Goal: Task Accomplishment & Management: Manage account settings

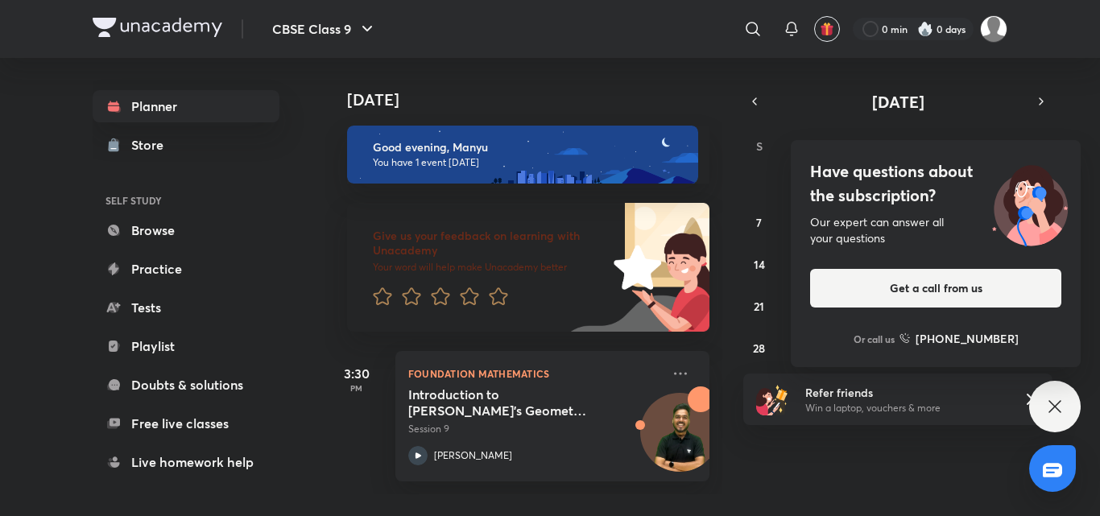
click at [1040, 390] on div "Have questions about the subscription? Our expert can answer all your questions…" at bounding box center [1055, 407] width 52 height 52
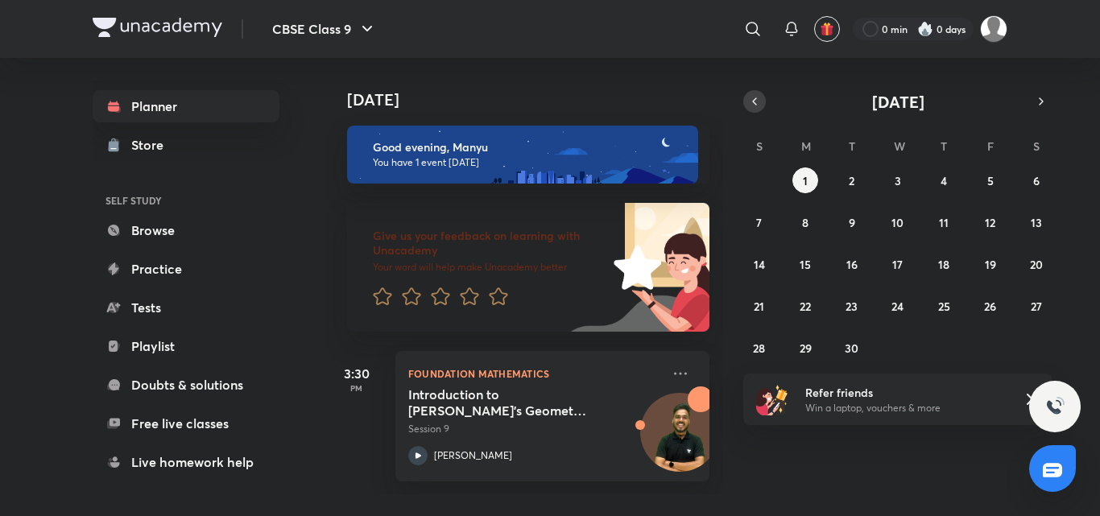
click at [755, 103] on icon "button" at bounding box center [754, 101] width 3 height 6
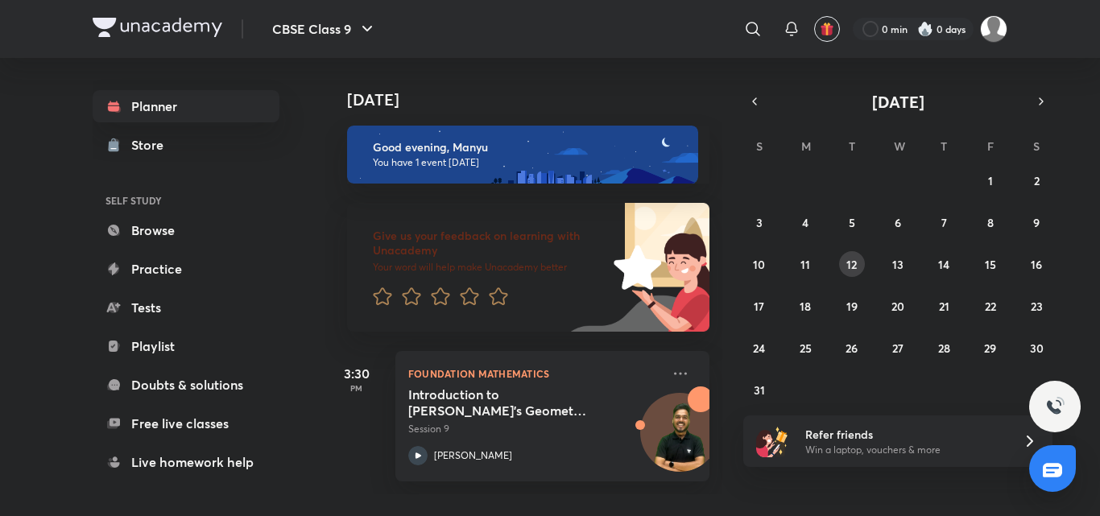
click at [863, 274] on div "27 28 29 30 31 1 2 3 4 5 6 7 8 9 10 11 12 13 14 15 16 17 18 19 20 21 22 23 24 2…" at bounding box center [897, 285] width 309 height 235
click at [849, 259] on abbr "12" at bounding box center [851, 264] width 10 height 15
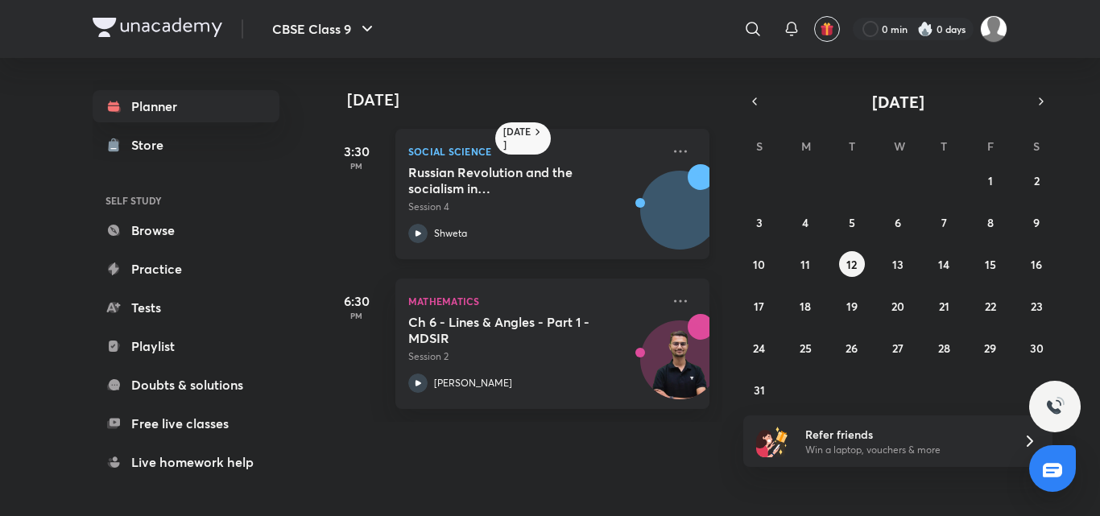
click at [680, 151] on div "Social Science Russian Revolution and the socialism in [GEOGRAPHIC_DATA] Part-3…" at bounding box center [552, 194] width 314 height 130
click at [867, 308] on div "27 28 29 30 31 1 2 3 4 5 6 7 8 9 10 11 12 13 14 15 16 17 18 19 20 21 22 23 24 2…" at bounding box center [897, 285] width 309 height 235
click at [856, 305] on abbr "19" at bounding box center [851, 306] width 11 height 15
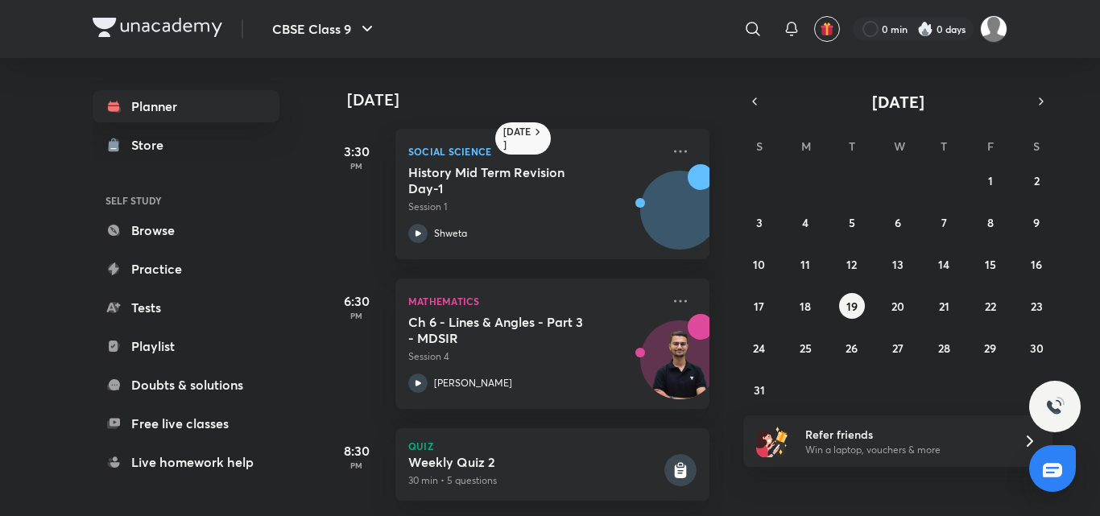
click at [882, 302] on div "27 28 29 30 31 1 2 3 4 5 6 7 8 9 10 11 12 13 14 15 16 17 18 19 20 21 22 23 24 2…" at bounding box center [897, 285] width 309 height 235
click at [897, 300] on abbr "20" at bounding box center [898, 306] width 13 height 15
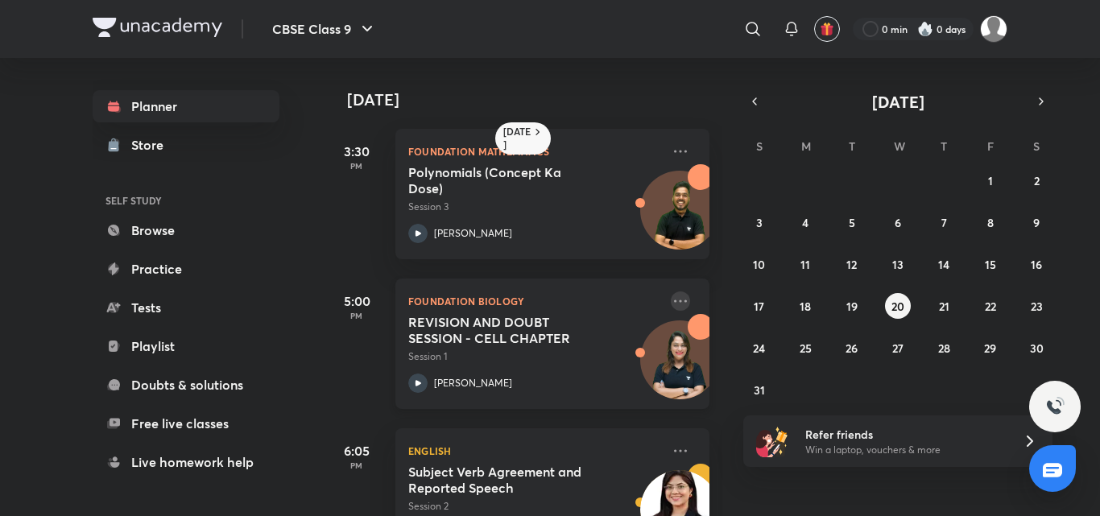
click at [673, 297] on icon at bounding box center [680, 301] width 19 height 19
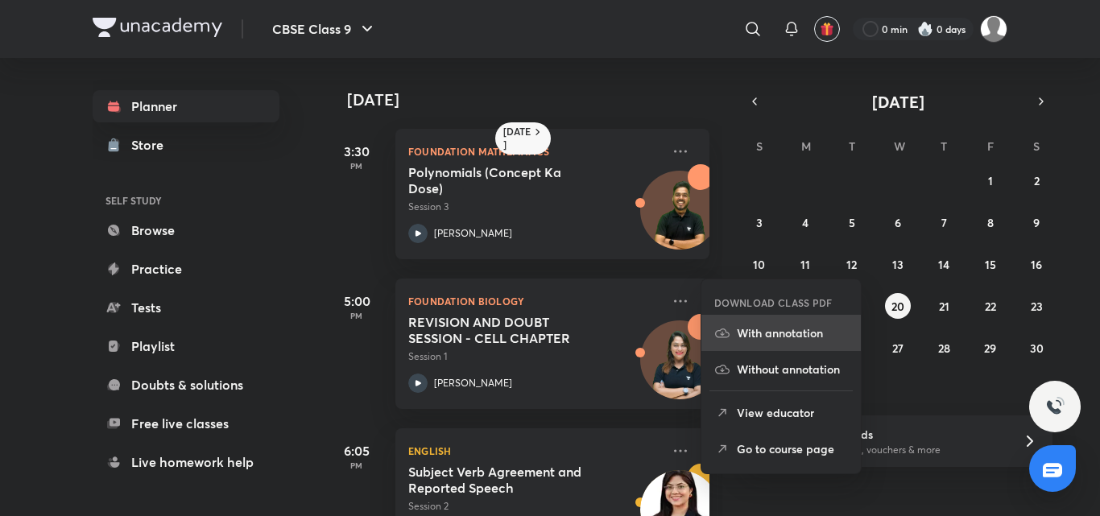
click at [752, 342] on li "With annotation" at bounding box center [781, 333] width 159 height 36
